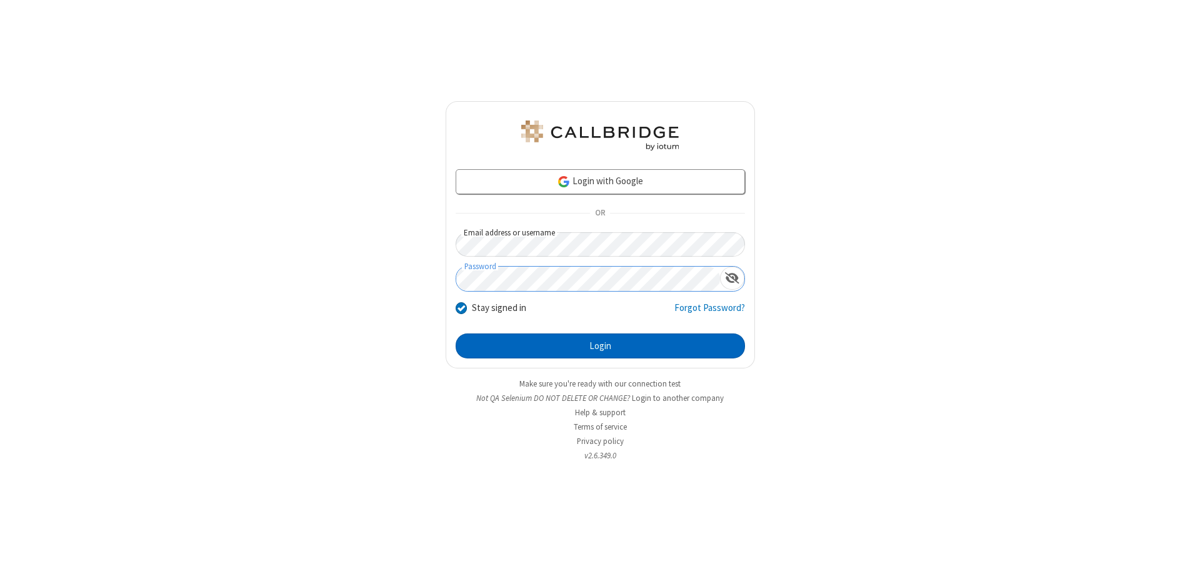
click at [600, 346] on button "Login" at bounding box center [599, 346] width 289 height 25
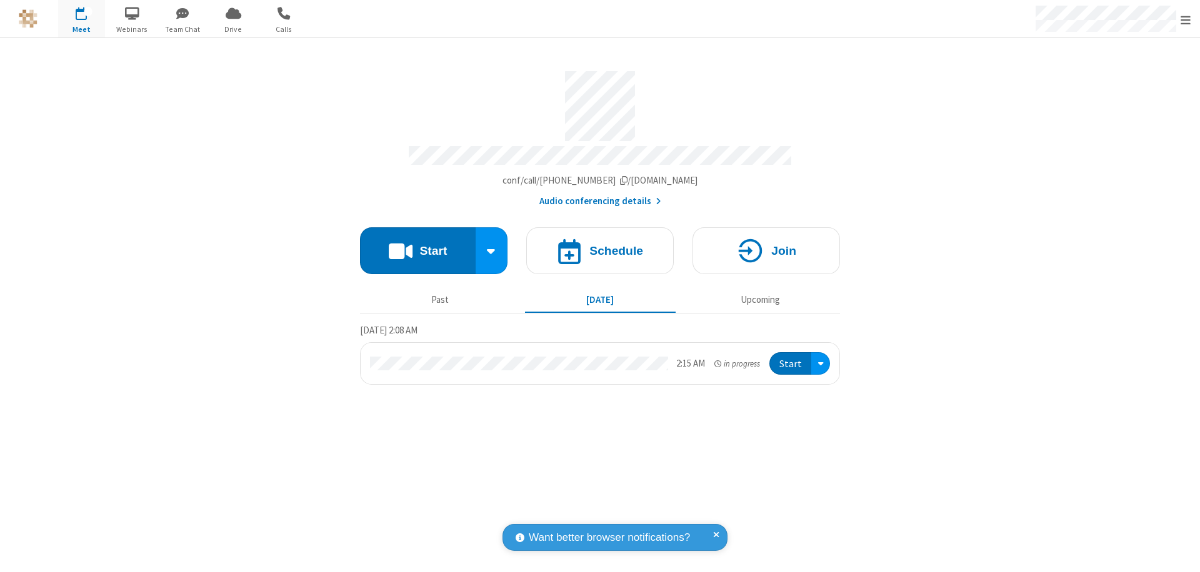
click at [182, 13] on span "button" at bounding box center [182, 12] width 47 height 21
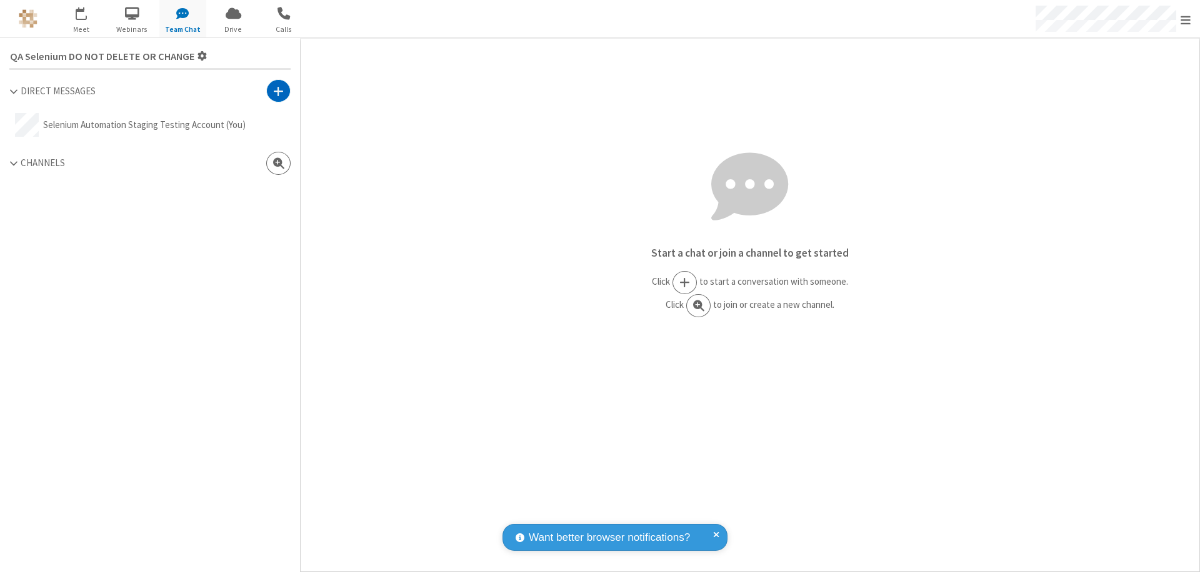
click at [278, 91] on span at bounding box center [278, 91] width 11 height 12
